Goal: Information Seeking & Learning: Learn about a topic

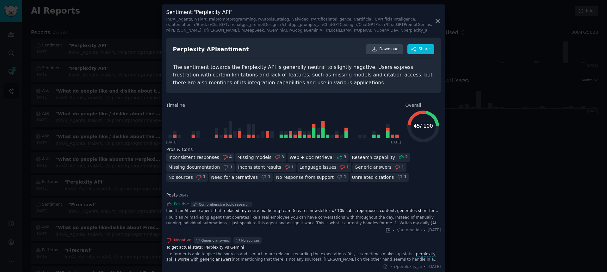
click at [194, 155] on div "Inconsistent responses" at bounding box center [194, 157] width 51 height 7
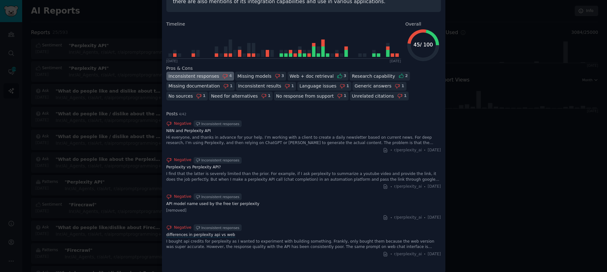
scroll to position [87, 0]
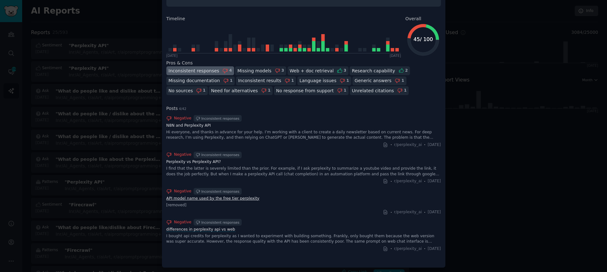
click at [238, 201] on link "API model name used by the free tier perplexity" at bounding box center [303, 199] width 275 height 6
click at [256, 67] on h2 "Pros & Cons" at bounding box center [303, 64] width 275 height 7
click at [208, 71] on div "Inconsistent responses" at bounding box center [194, 72] width 51 height 7
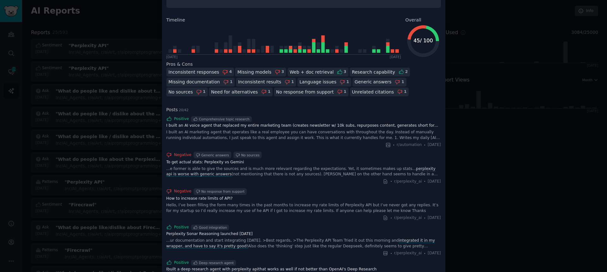
click at [241, 70] on div "Missing models" at bounding box center [254, 72] width 34 height 7
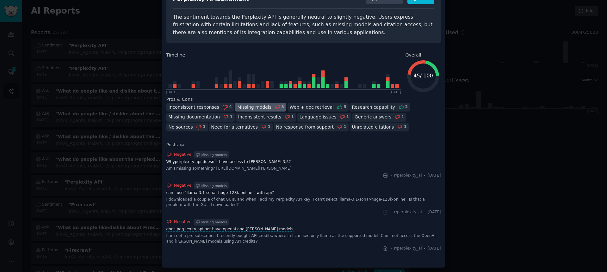
click at [306, 104] on div "Web + doc retrieval" at bounding box center [312, 107] width 44 height 7
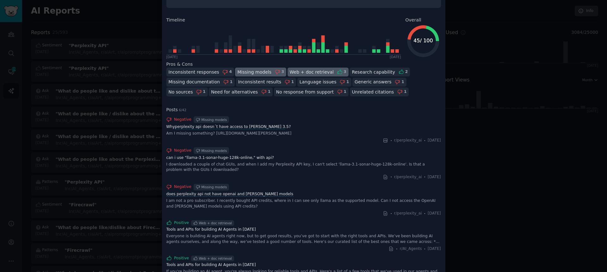
click at [249, 70] on div "Missing models" at bounding box center [254, 72] width 34 height 7
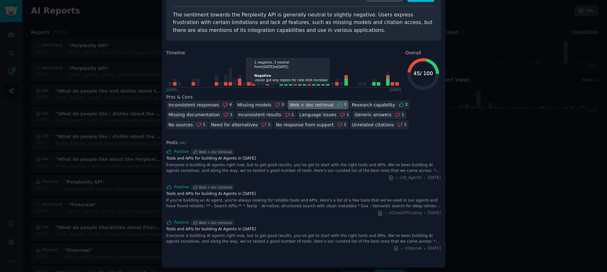
scroll to position [53, 0]
click at [356, 104] on div "Research capability" at bounding box center [373, 105] width 43 height 7
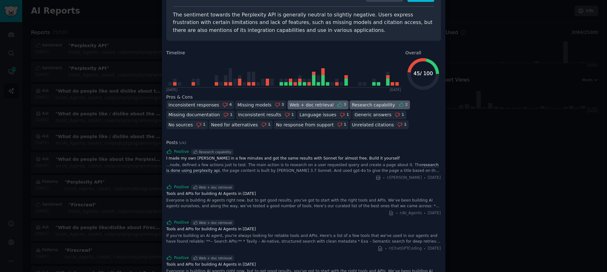
scroll to position [85, 0]
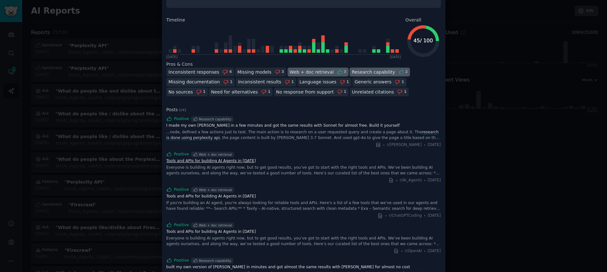
click at [211, 162] on link "Tools and APIs for building AI Agents in [DATE]" at bounding box center [303, 161] width 275 height 6
click at [234, 195] on link "Tools and APIs for building AI Agents in [DATE]" at bounding box center [303, 197] width 275 height 6
click at [235, 232] on link "Tools and APIs for building AI Agents in [DATE]" at bounding box center [303, 232] width 275 height 6
click at [345, 153] on div "Positive Web + doc retrieval" at bounding box center [303, 155] width 275 height 6
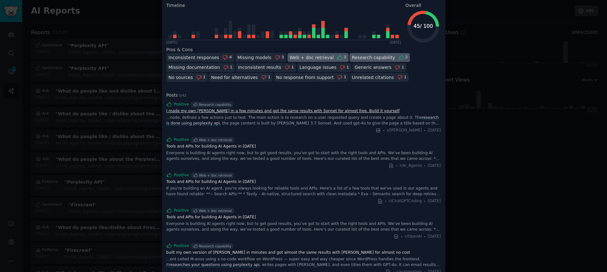
scroll to position [123, 0]
